Goal: Task Accomplishment & Management: Use online tool/utility

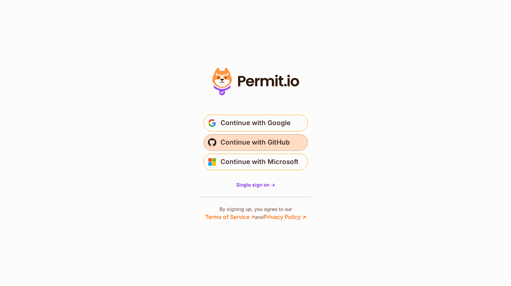
click at [251, 145] on span "Continue with GitHub" at bounding box center [254, 142] width 69 height 11
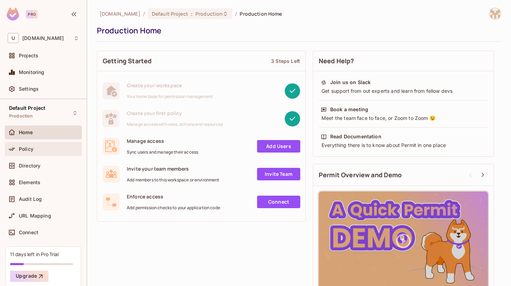
click at [37, 152] on div "Policy" at bounding box center [43, 149] width 71 height 8
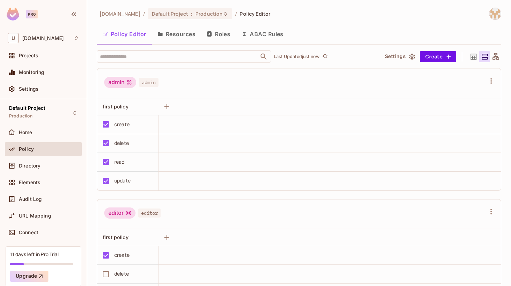
click at [409, 58] on icon "button" at bounding box center [412, 57] width 6 height 6
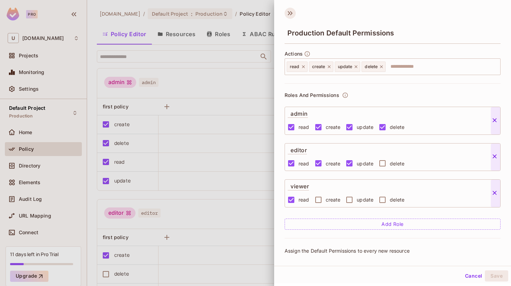
click at [289, 9] on icon at bounding box center [289, 13] width 11 height 11
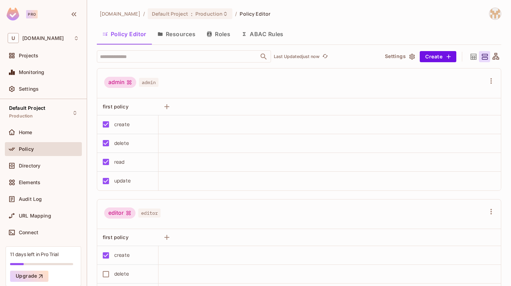
click at [224, 8] on div "[DOMAIN_NAME] / Default Project : Production / Policy Editor" at bounding box center [183, 14] width 173 height 12
click at [239, 14] on span "Policy Editor" at bounding box center [254, 13] width 31 height 7
click at [195, 14] on span "Production" at bounding box center [208, 13] width 27 height 7
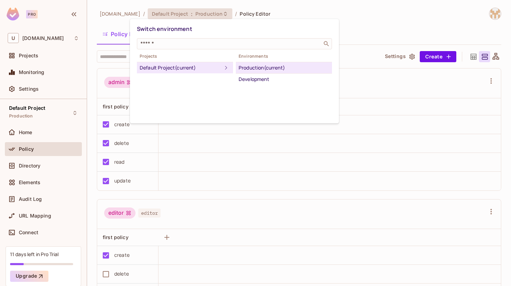
click at [110, 14] on div at bounding box center [255, 143] width 511 height 286
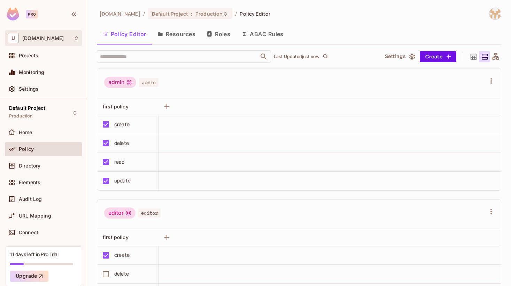
click at [75, 38] on icon at bounding box center [76, 38] width 6 height 6
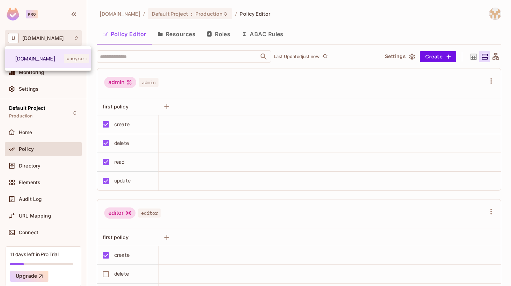
click at [90, 28] on div at bounding box center [255, 143] width 511 height 286
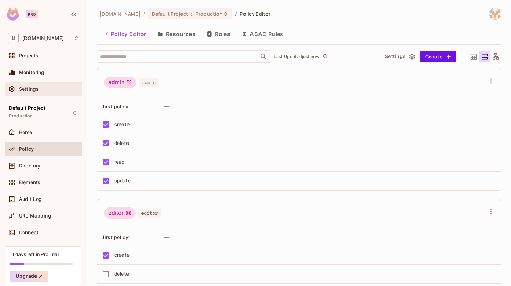
click at [60, 90] on div "Settings" at bounding box center [49, 89] width 60 height 6
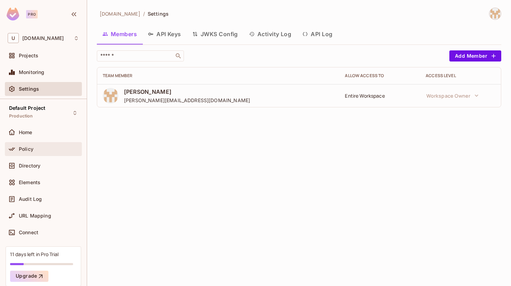
click at [36, 149] on div "Policy" at bounding box center [49, 150] width 60 height 6
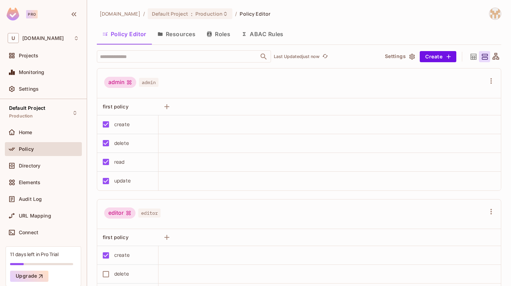
click at [214, 38] on button "Roles" at bounding box center [218, 33] width 35 height 17
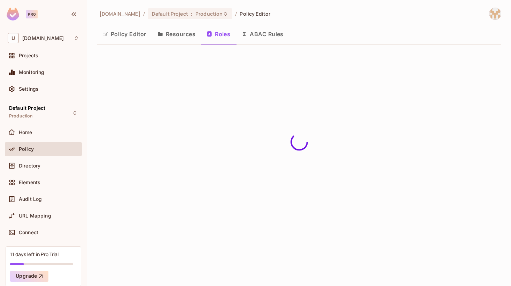
click at [282, 41] on button "ABAC Rules" at bounding box center [262, 33] width 53 height 17
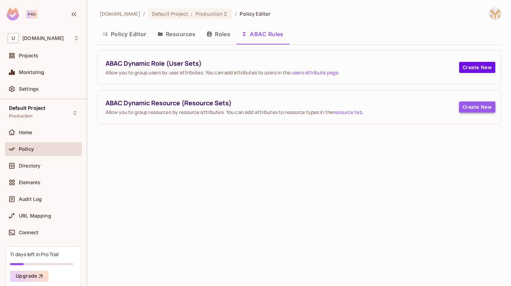
click at [469, 108] on button "Create New" at bounding box center [477, 107] width 36 height 11
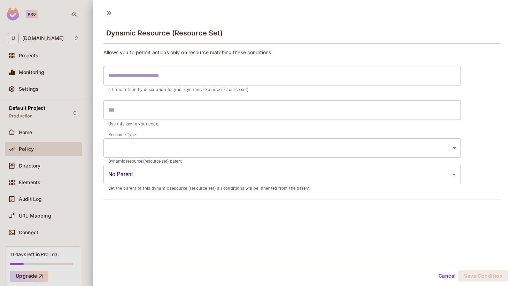
click at [447, 277] on button "Cancel" at bounding box center [446, 276] width 23 height 11
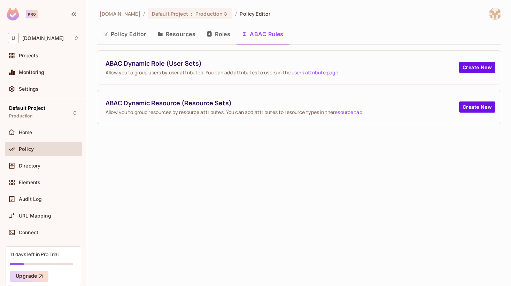
click at [321, 23] on div "[DOMAIN_NAME] / Default Project : Production / Policy Editor Policy Editor Reso…" at bounding box center [299, 66] width 404 height 117
click at [36, 165] on span "Directory" at bounding box center [30, 166] width 22 height 6
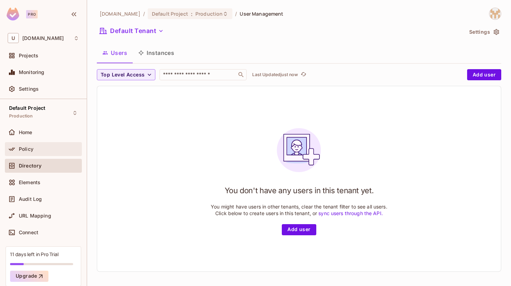
click at [49, 145] on div "Policy" at bounding box center [43, 149] width 71 height 8
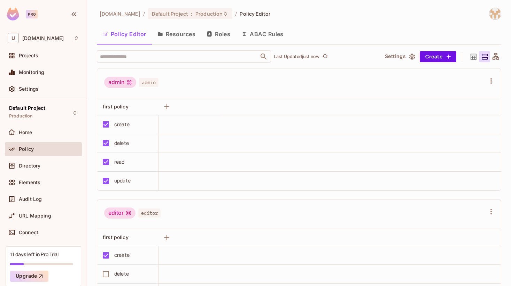
click at [259, 33] on button "ABAC Rules" at bounding box center [262, 33] width 53 height 17
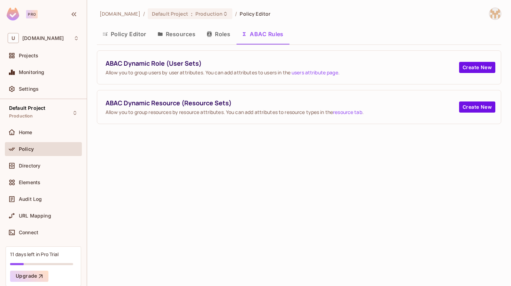
click at [218, 35] on button "Roles" at bounding box center [218, 33] width 35 height 17
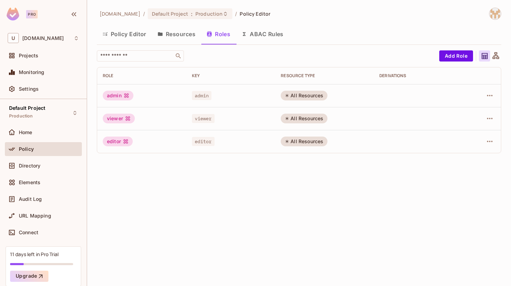
click at [250, 35] on button "ABAC Rules" at bounding box center [262, 33] width 53 height 17
